Goal: Find specific page/section: Find specific page/section

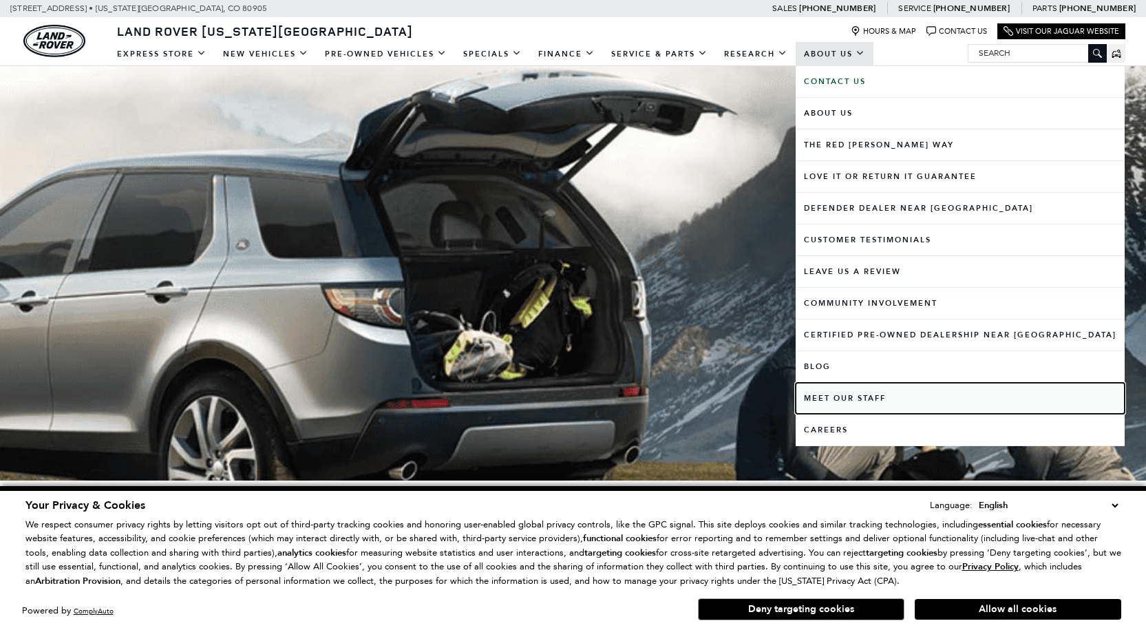
click at [822, 399] on link "Meet Our Staff" at bounding box center [960, 398] width 329 height 31
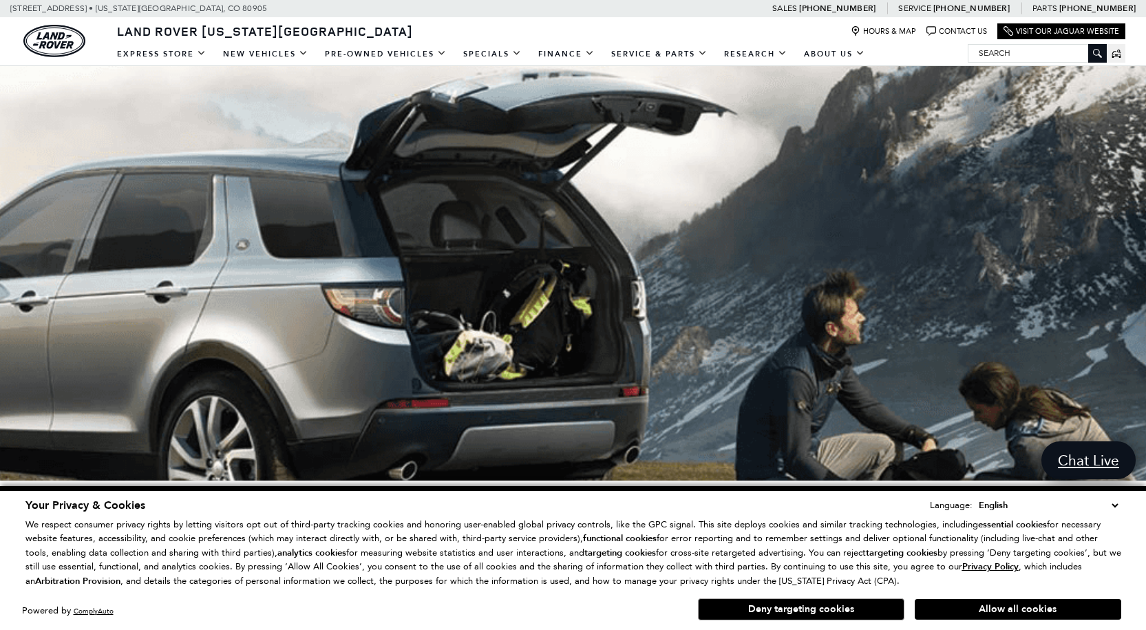
click at [1013, 615] on button "Allow all cookies" at bounding box center [1018, 609] width 207 height 21
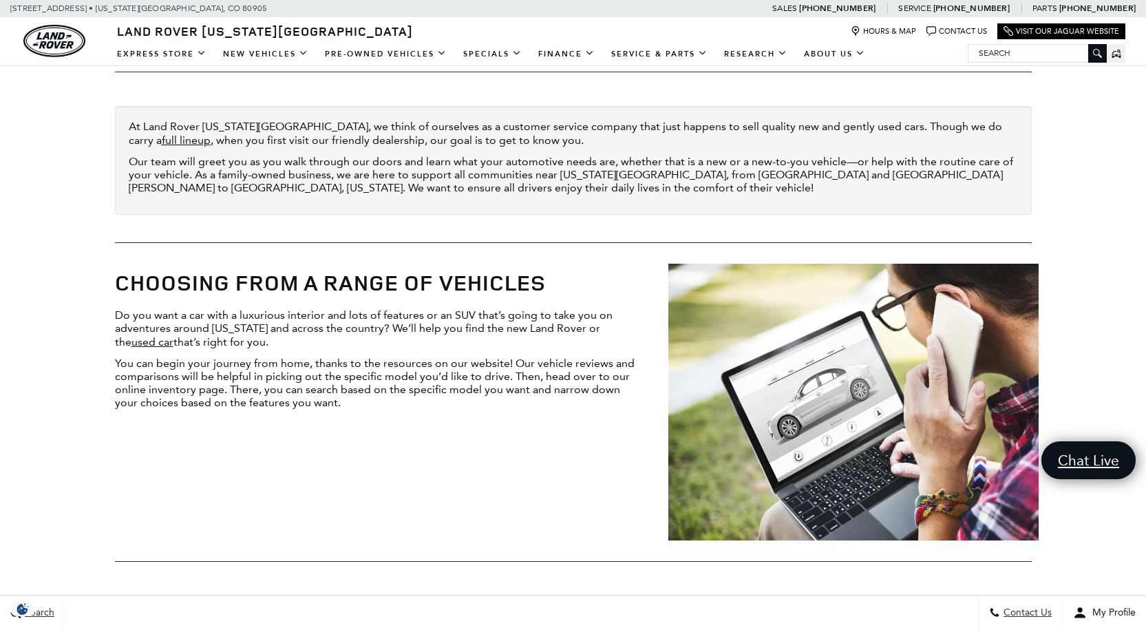
scroll to position [616, 0]
